Goal: Navigation & Orientation: Find specific page/section

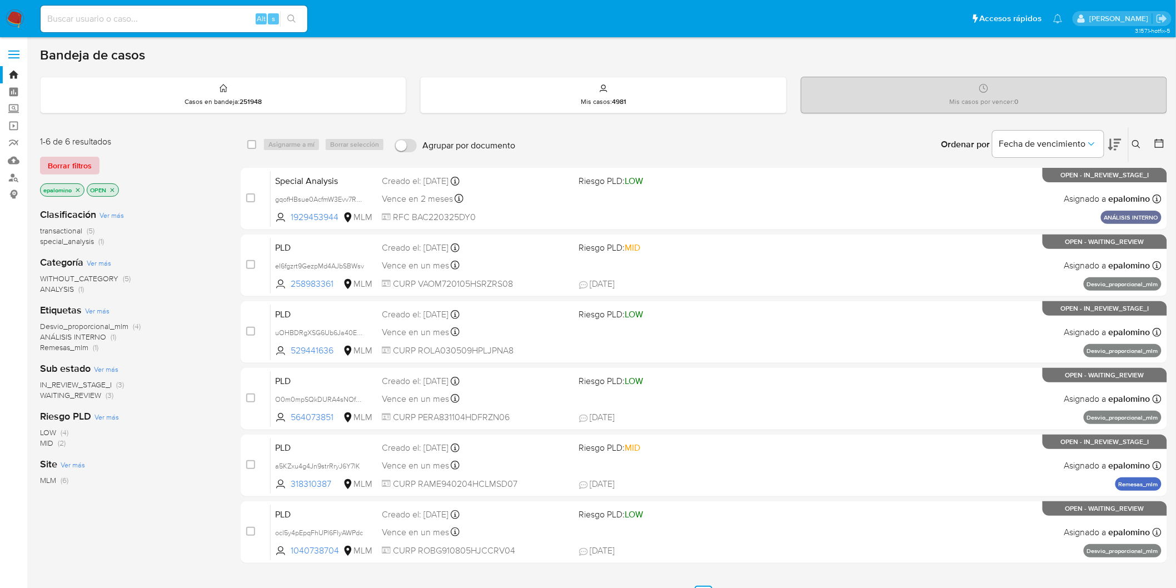
click at [86, 160] on span "Borrar filtros" at bounding box center [70, 166] width 44 height 16
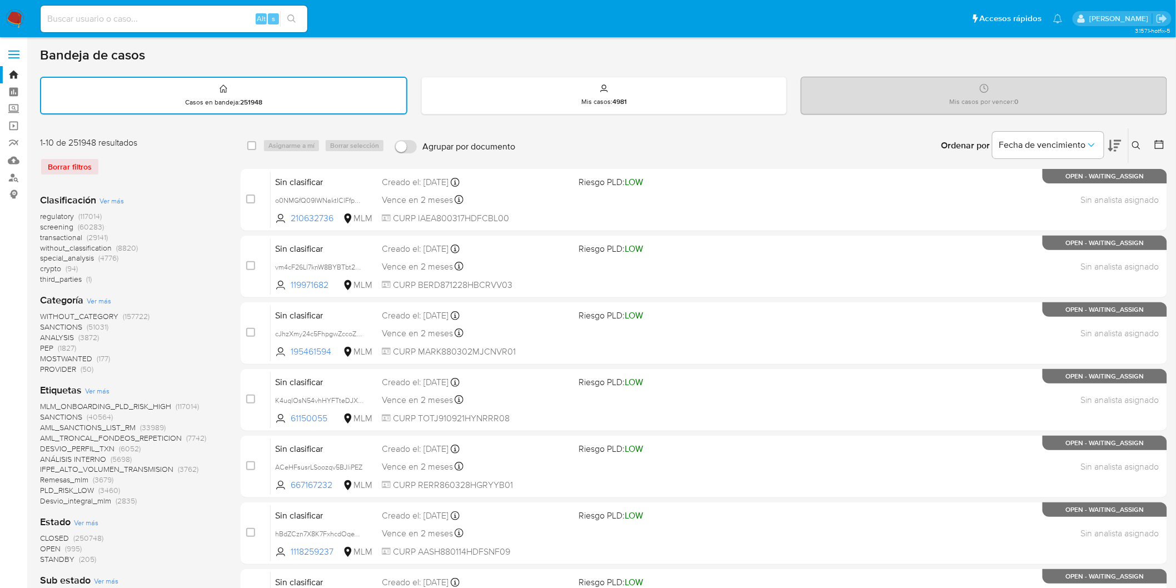
click at [14, 23] on img at bounding box center [15, 18] width 19 height 19
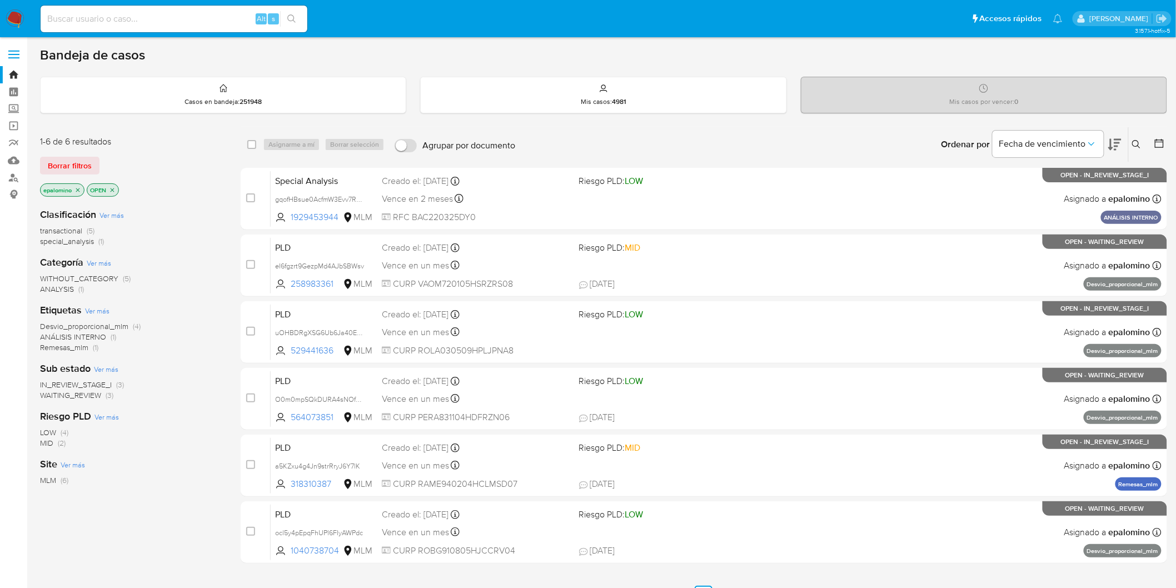
click at [56, 165] on span "Borrar filtros" at bounding box center [70, 166] width 44 height 16
